Goal: Register for event/course: Sign up to attend an event or enroll in a course

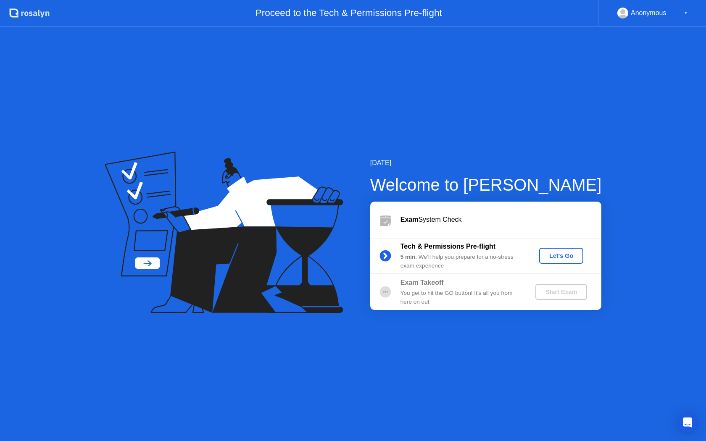
click at [567, 256] on div "Let's Go" at bounding box center [560, 255] width 37 height 7
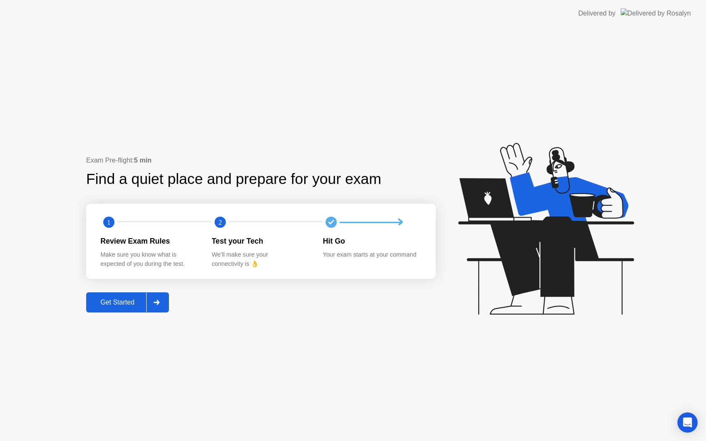
click at [103, 305] on div "Get Started" at bounding box center [118, 303] width 58 height 8
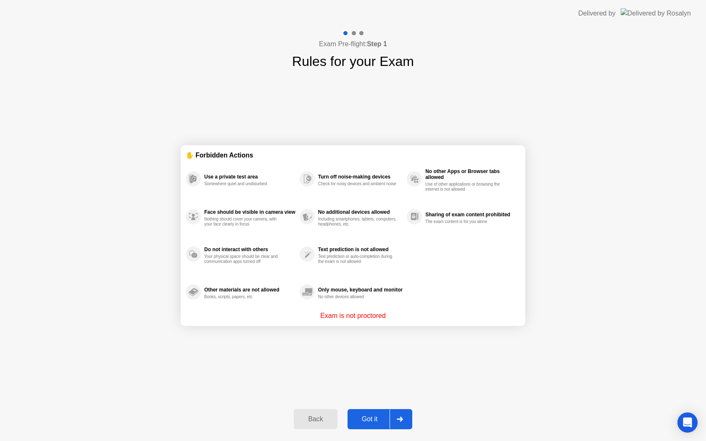
click at [371, 421] on div "Got it" at bounding box center [369, 419] width 39 height 8
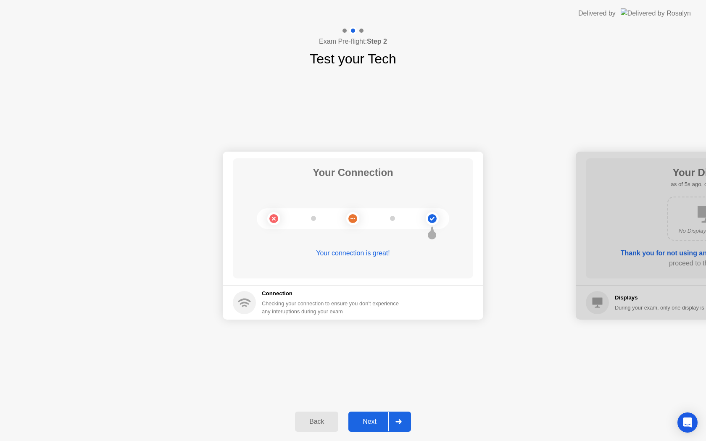
click at [373, 419] on div "Next" at bounding box center [369, 422] width 37 height 8
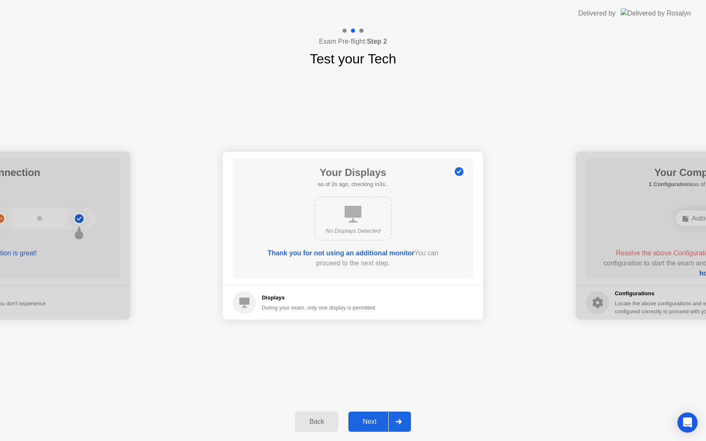
click at [367, 420] on div "Next" at bounding box center [369, 422] width 37 height 8
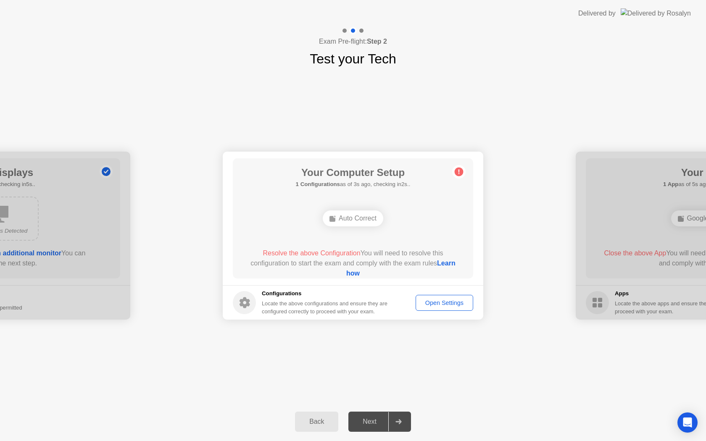
click at [439, 301] on div "Open Settings" at bounding box center [444, 303] width 52 height 7
click at [358, 273] on link "Learn how" at bounding box center [400, 268] width 109 height 17
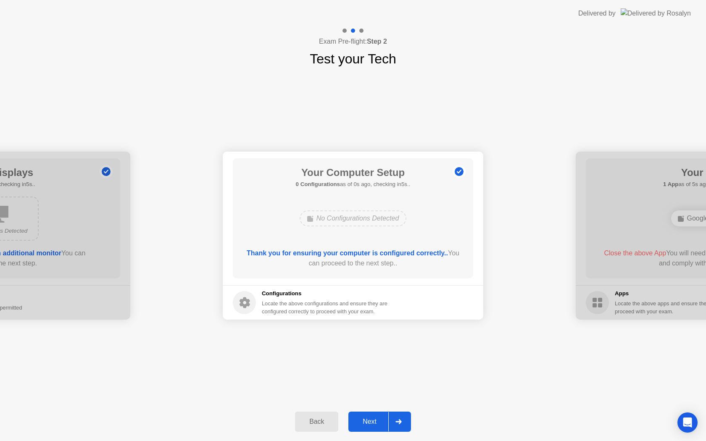
click at [371, 420] on div "Next" at bounding box center [369, 422] width 37 height 8
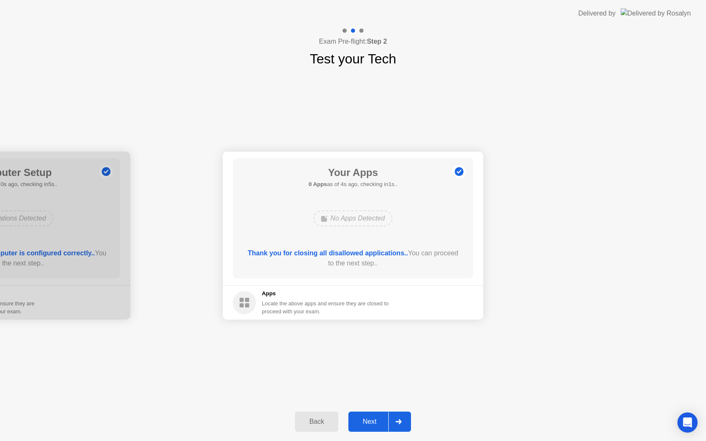
click at [371, 423] on div "Next" at bounding box center [369, 422] width 37 height 8
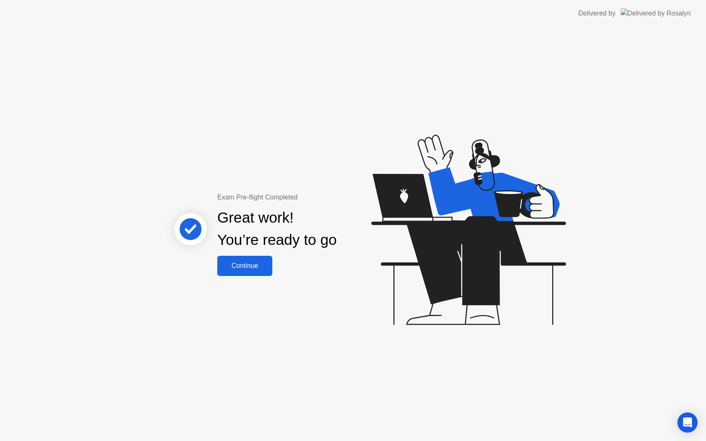
click at [265, 267] on div "Continue" at bounding box center [245, 266] width 50 height 8
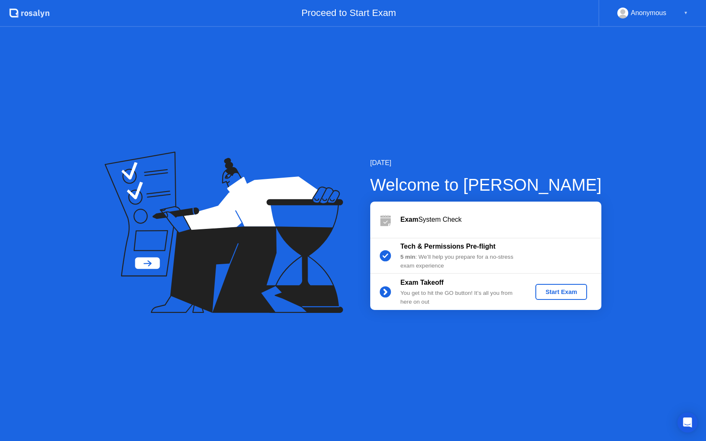
click at [549, 294] on div "Start Exam" at bounding box center [561, 292] width 45 height 7
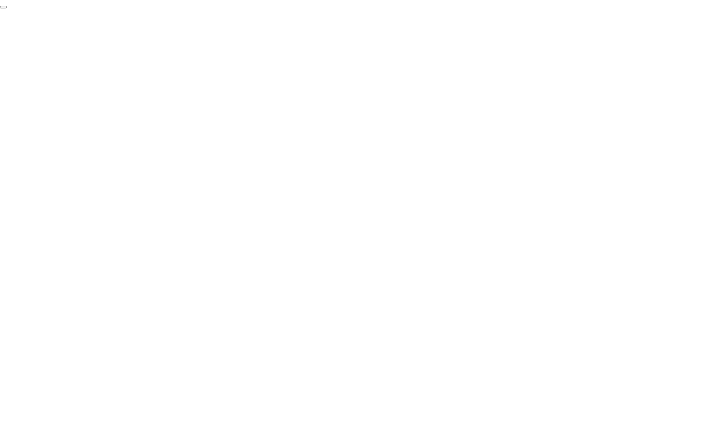
click div "End Proctoring Session"
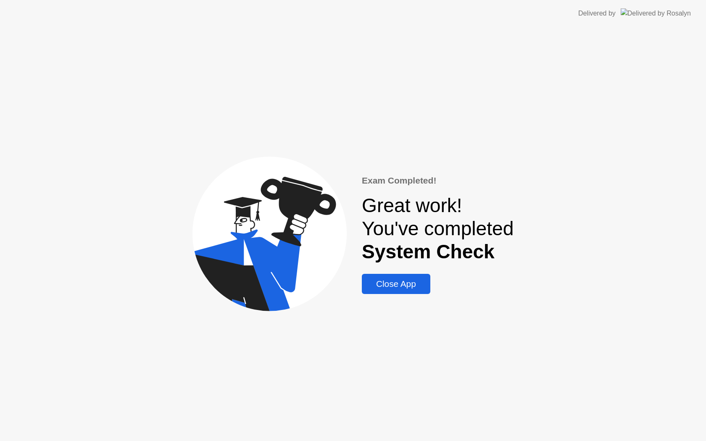
click at [406, 276] on button "Close App" at bounding box center [396, 284] width 68 height 20
